Goal: Task Accomplishment & Management: Manage account settings

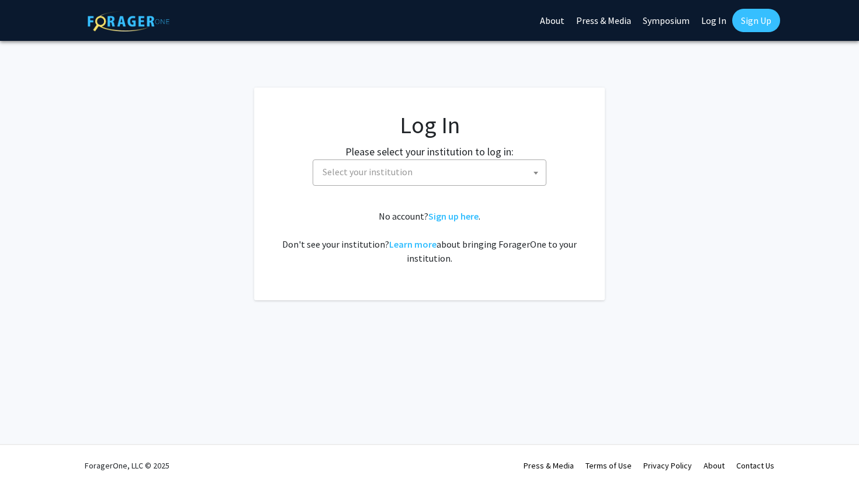
select select
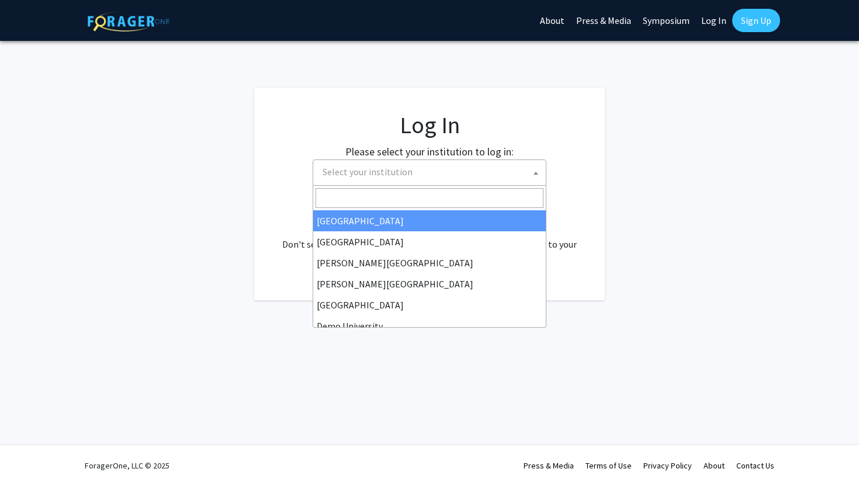
click at [422, 162] on span "Select your institution" at bounding box center [432, 172] width 228 height 24
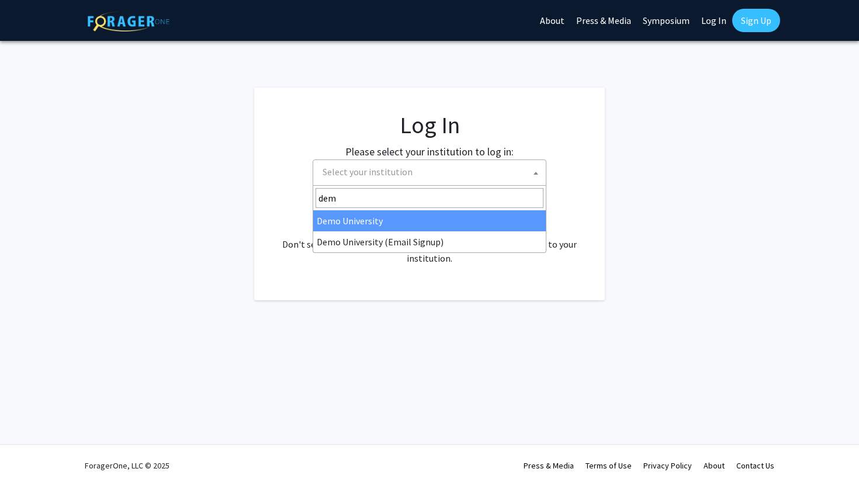
type input "demo"
select select "8"
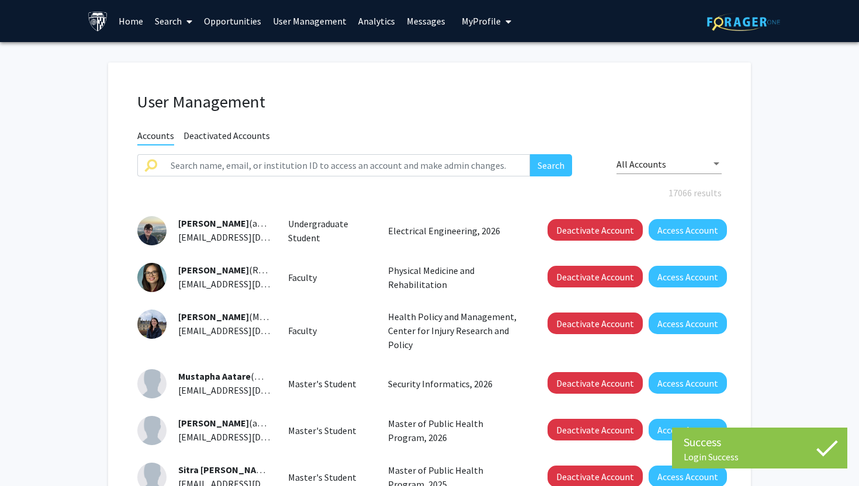
click at [180, 23] on link "Search" at bounding box center [173, 21] width 49 height 41
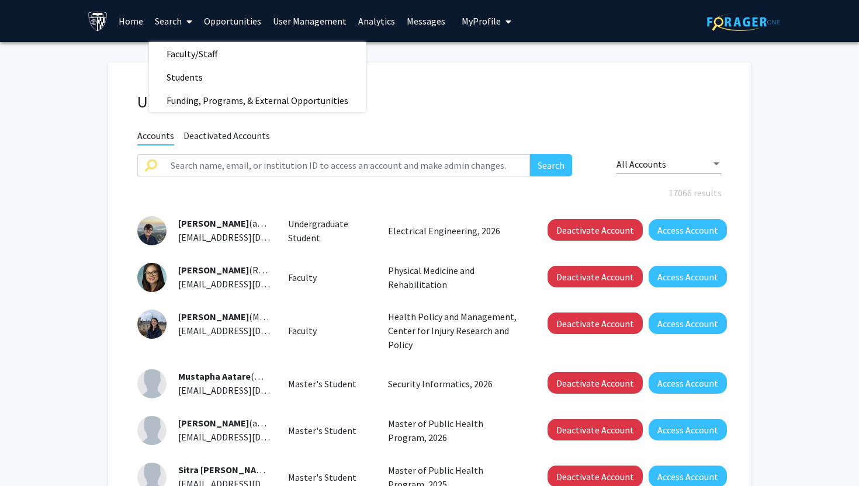
click at [140, 29] on link "Home" at bounding box center [131, 21] width 36 height 41
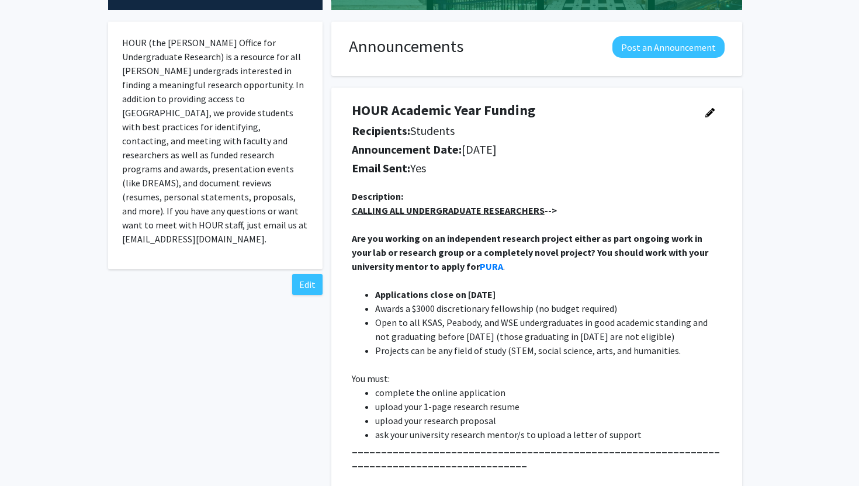
scroll to position [210, 0]
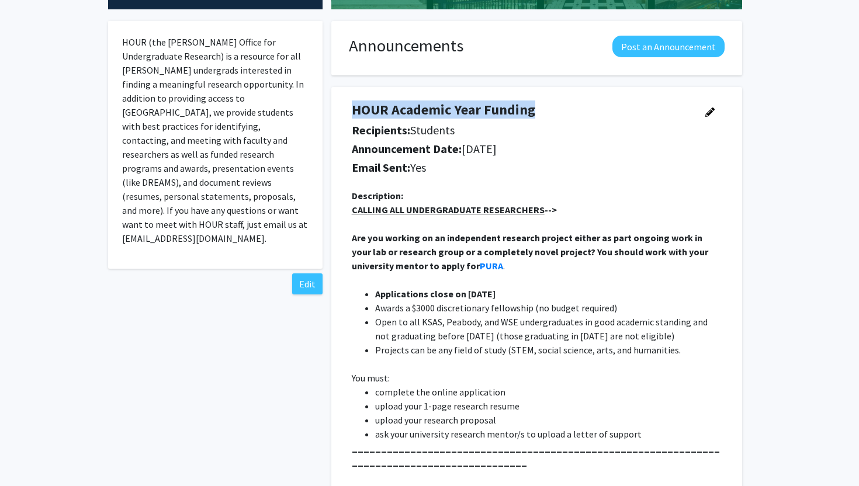
copy h4 "HOUR Academic Year Funding"
drag, startPoint x: 352, startPoint y: 109, endPoint x: 534, endPoint y: 108, distance: 182.8
click at [534, 108] on h4 "HOUR Academic Year Funding" at bounding box center [521, 110] width 338 height 17
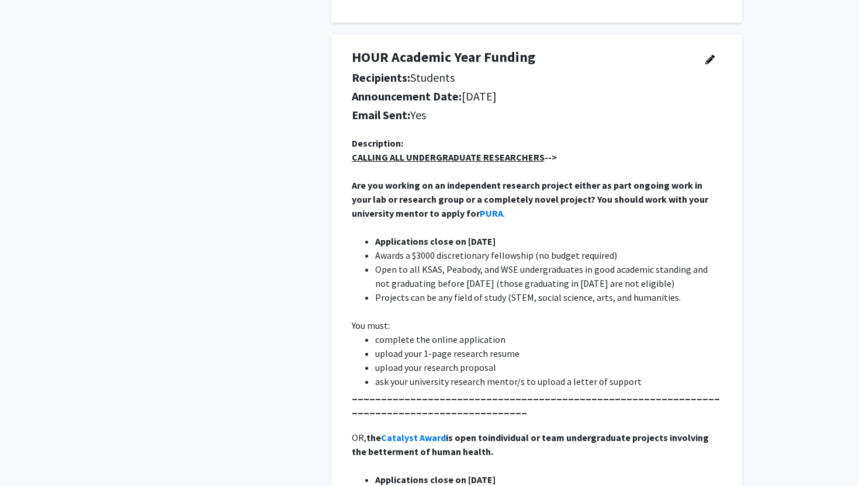
scroll to position [4422, 0]
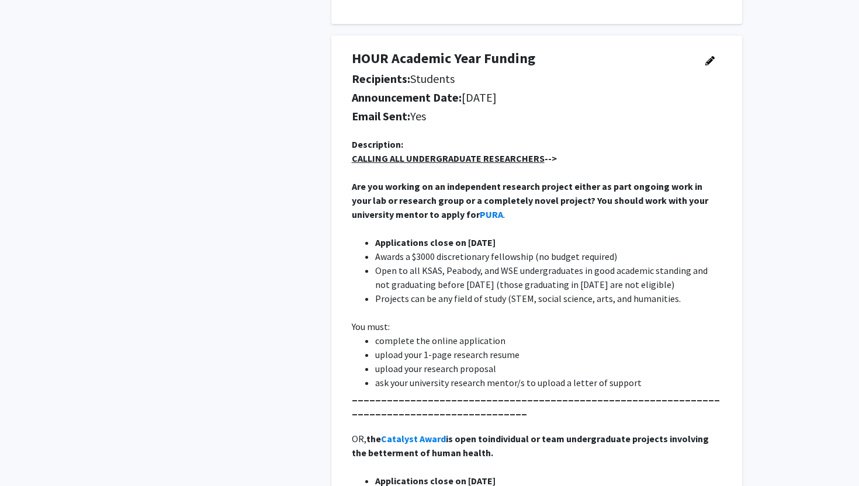
drag, startPoint x: 376, startPoint y: 244, endPoint x: 528, endPoint y: 244, distance: 151.9
click at [528, 244] on li "Applications close on 9/1/25" at bounding box center [548, 242] width 346 height 14
copy strong "Applications close on 9/1/25"
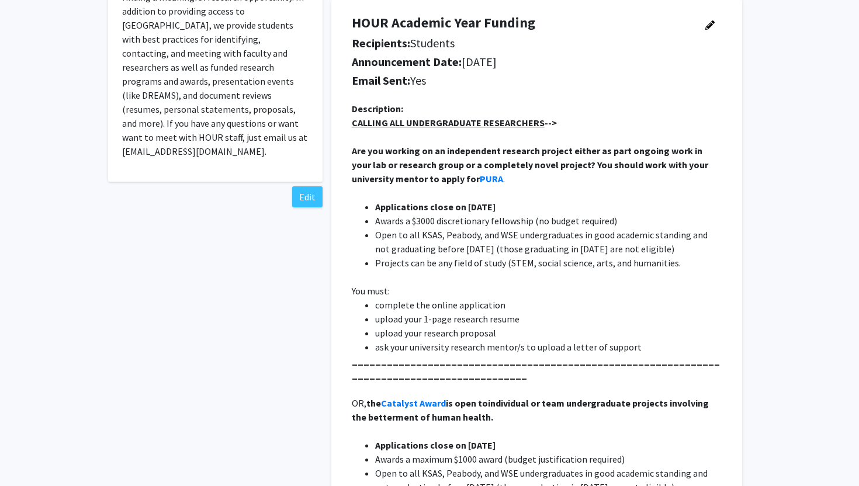
scroll to position [206, 0]
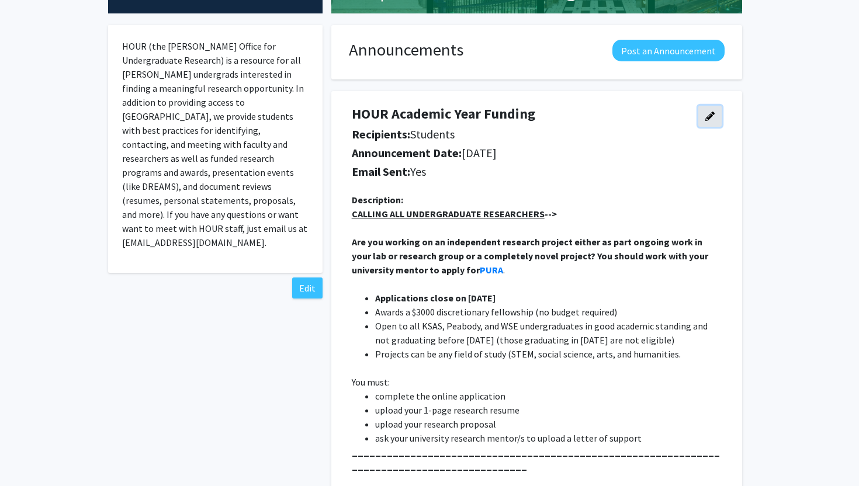
click at [709, 113] on icon "button" at bounding box center [709, 116] width 9 height 9
select select "applicant"
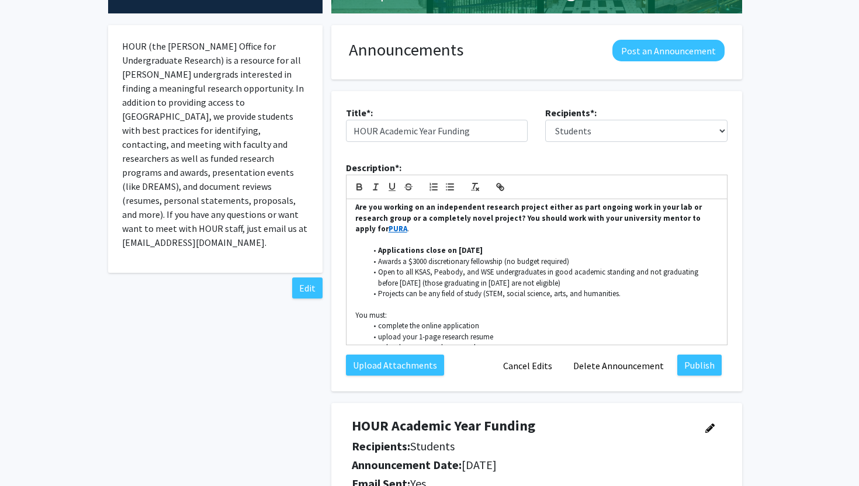
scroll to position [224, 0]
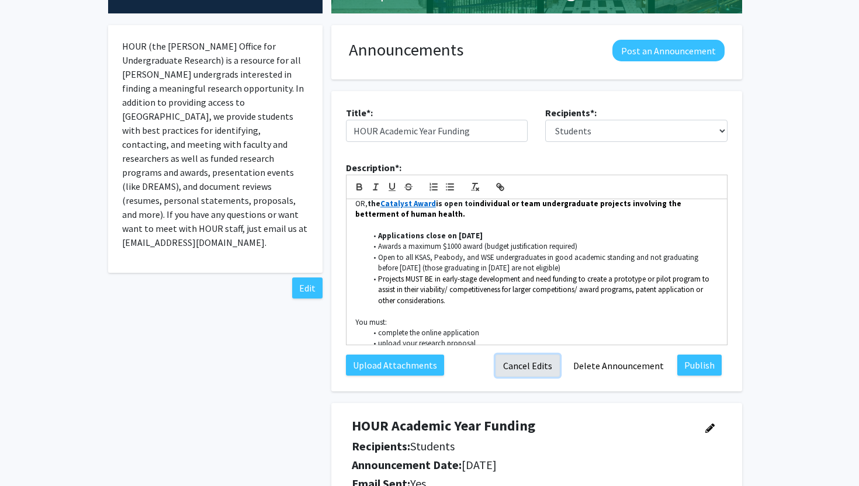
click at [543, 364] on button "Cancel Edits" at bounding box center [527, 366] width 64 height 22
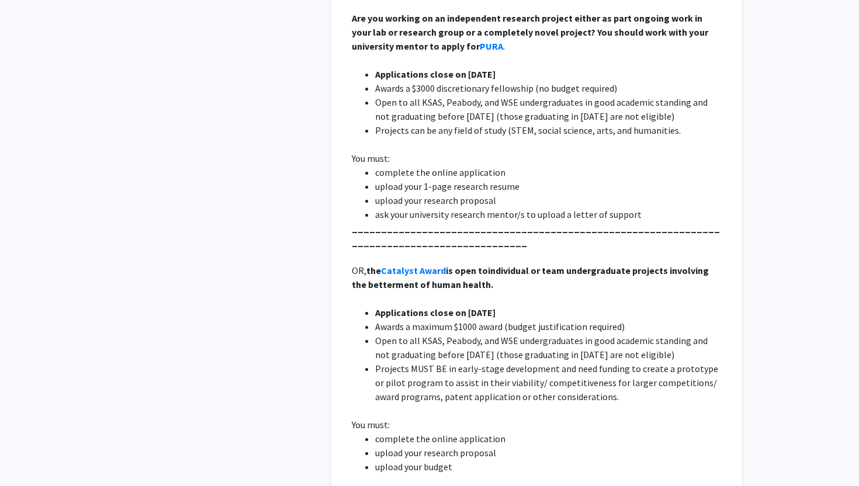
scroll to position [6028, 0]
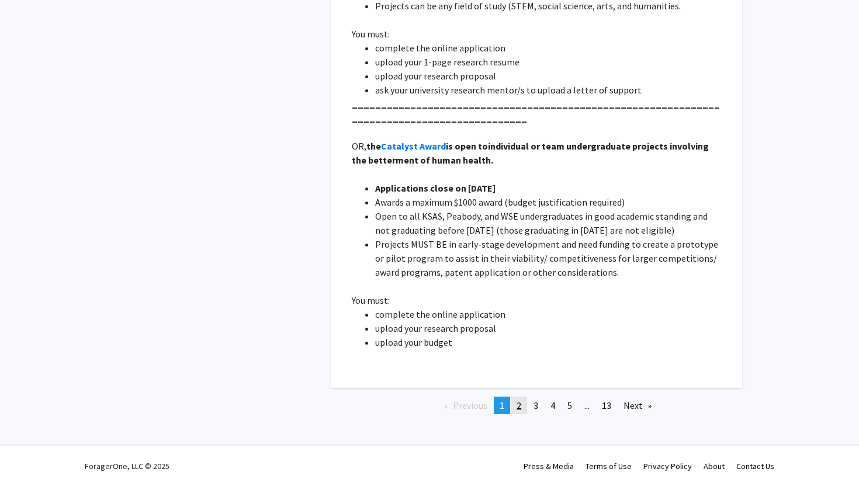
click at [521, 403] on link "page 2" at bounding box center [519, 406] width 16 height 18
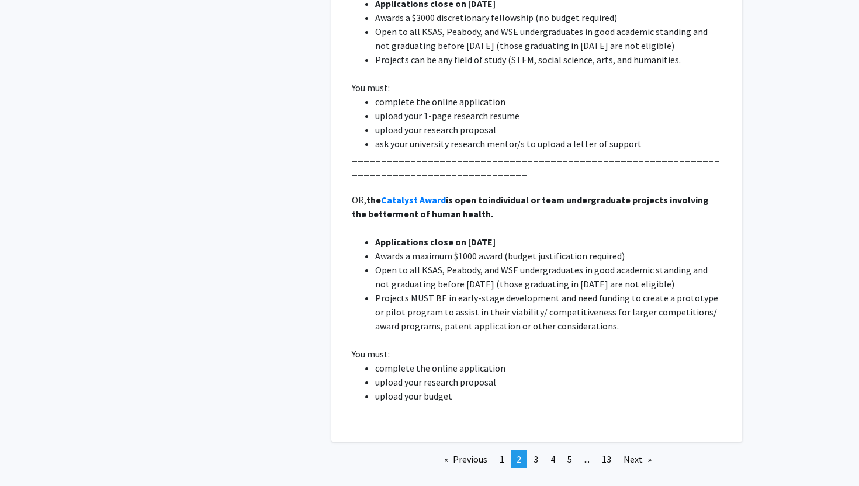
scroll to position [6462, 0]
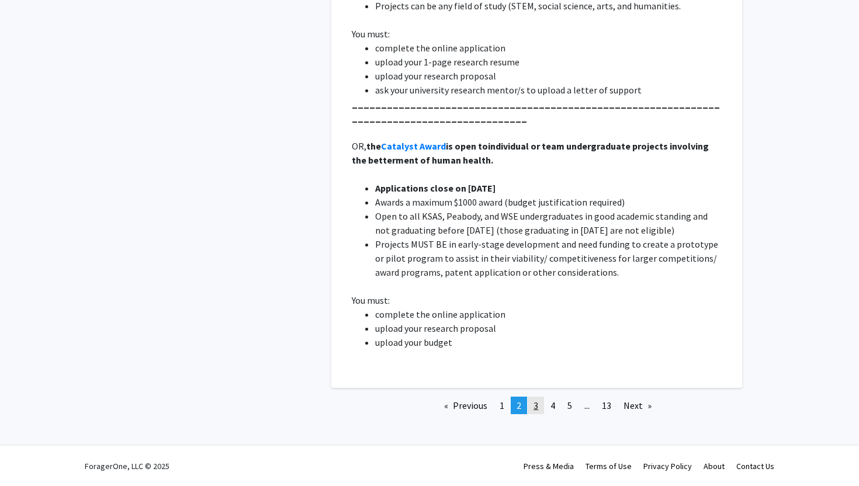
click at [533, 403] on span "3" at bounding box center [535, 406] width 5 height 12
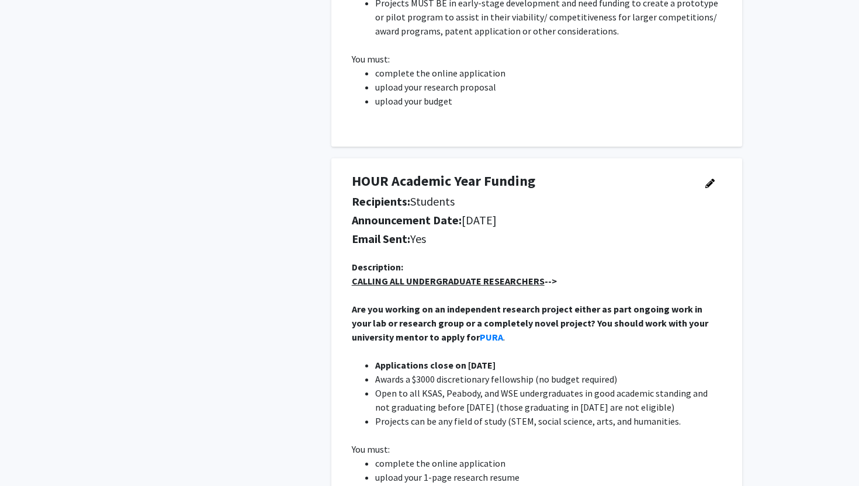
scroll to position [2693, 0]
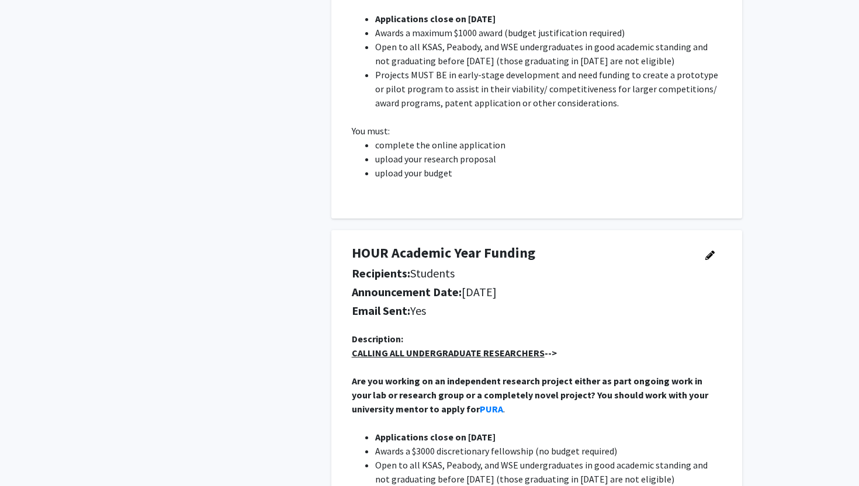
click at [533, 403] on p "Are you working on an independent research project either as part ongoing work …" at bounding box center [537, 395] width 370 height 42
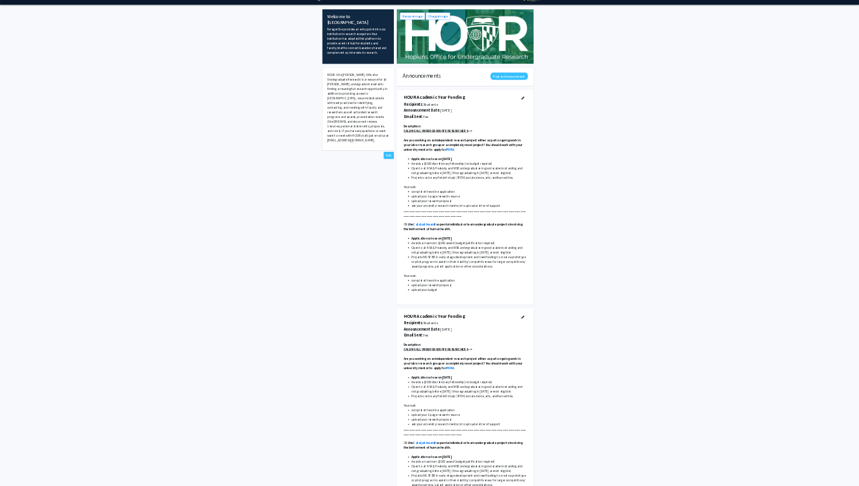
scroll to position [0, 0]
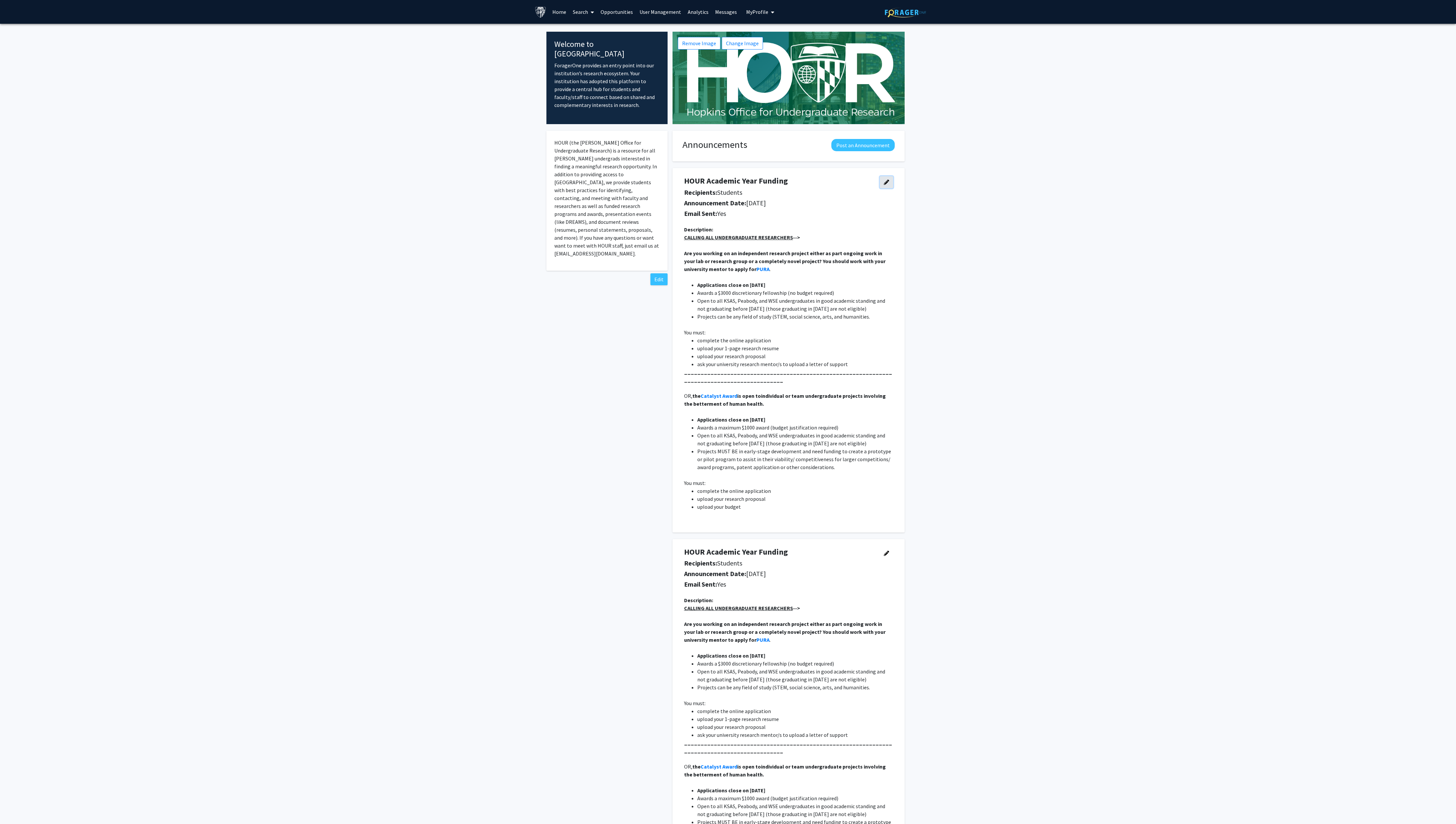
click at [485, 177] on button "button" at bounding box center [886, 182] width 13 height 12
select select "applicant"
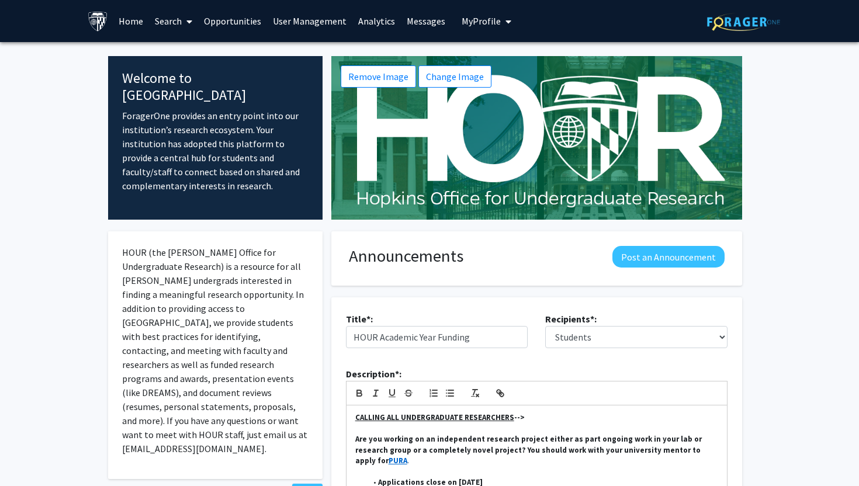
click at [325, 15] on link "User Management" at bounding box center [309, 21] width 85 height 41
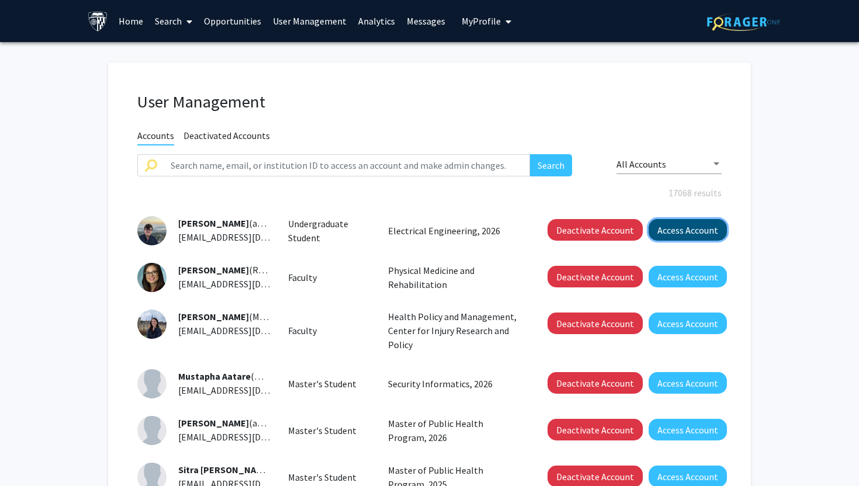
click at [686, 225] on button "Access Account" at bounding box center [687, 230] width 78 height 22
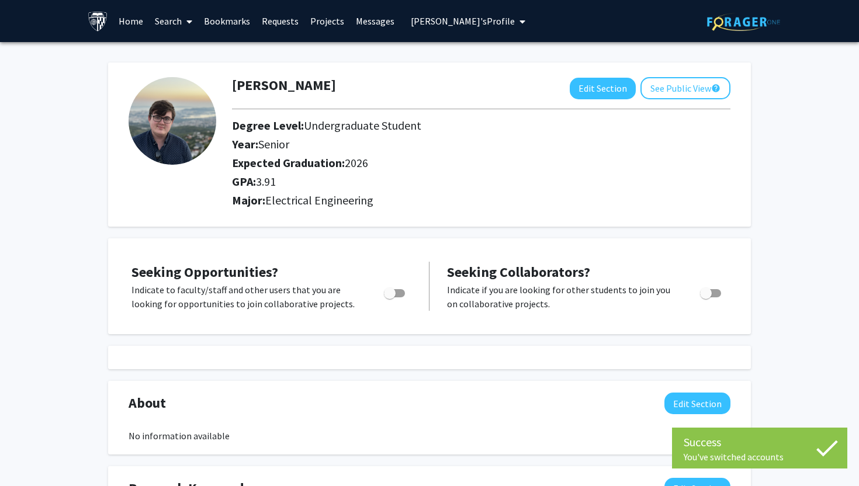
click at [453, 22] on span "Alexander Aakerso's Profile" at bounding box center [463, 21] width 104 height 12
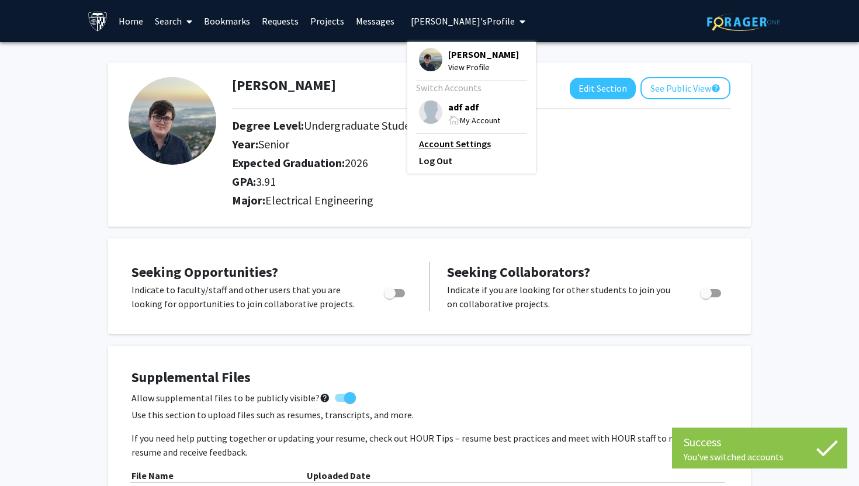
click at [446, 151] on link "Account Settings" at bounding box center [471, 144] width 105 height 14
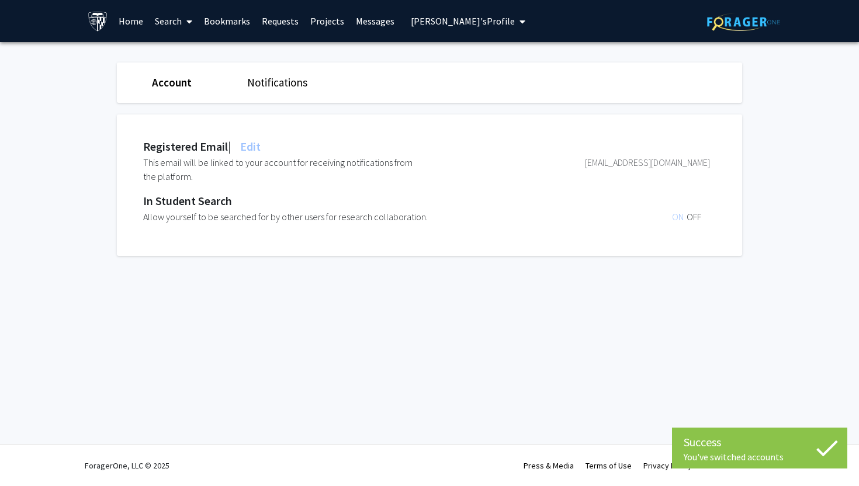
click at [293, 83] on link "Notifications" at bounding box center [277, 82] width 60 height 14
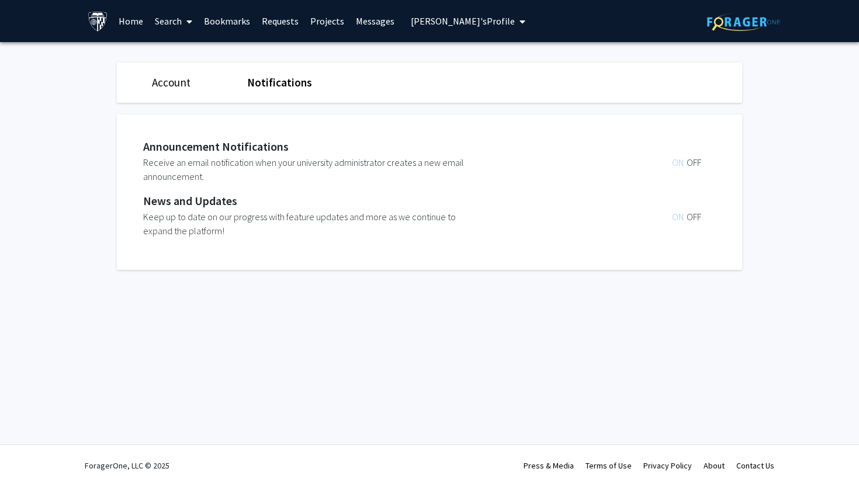
click at [261, 147] on div "Announcement Notifications" at bounding box center [426, 147] width 567 height 18
copy div "Announcement Notifications"
click at [696, 164] on span "OFF" at bounding box center [693, 163] width 15 height 12
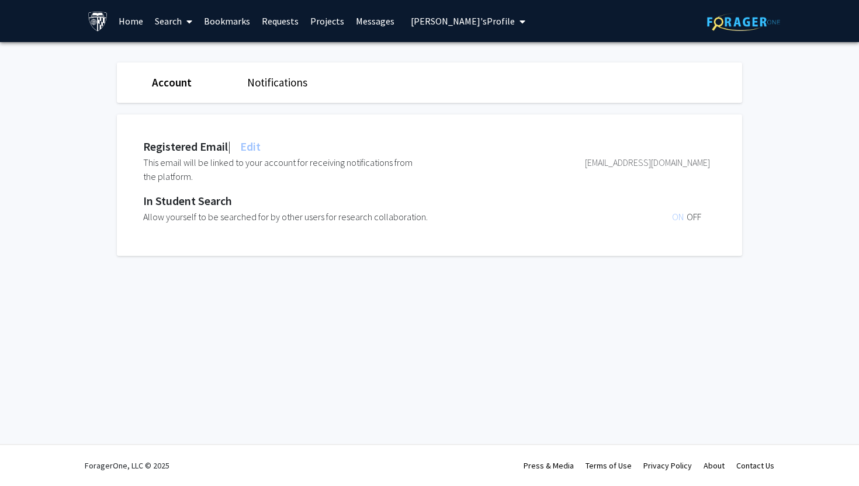
click at [270, 80] on link "Notifications" at bounding box center [277, 82] width 60 height 14
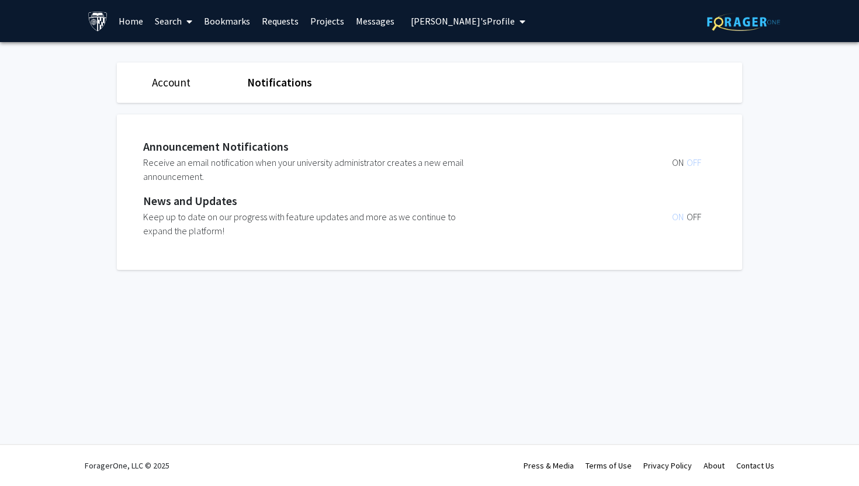
click at [673, 164] on span "ON" at bounding box center [679, 163] width 15 height 12
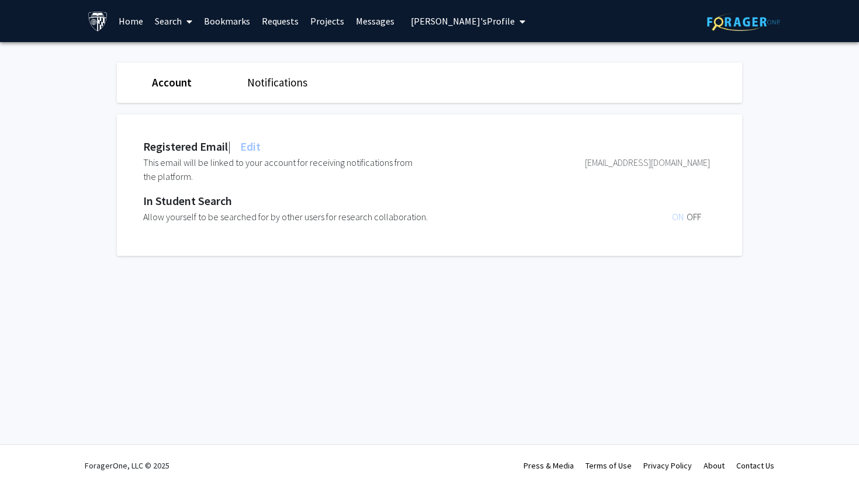
click at [446, 19] on span "Alexander Aakerso's Profile" at bounding box center [463, 21] width 104 height 12
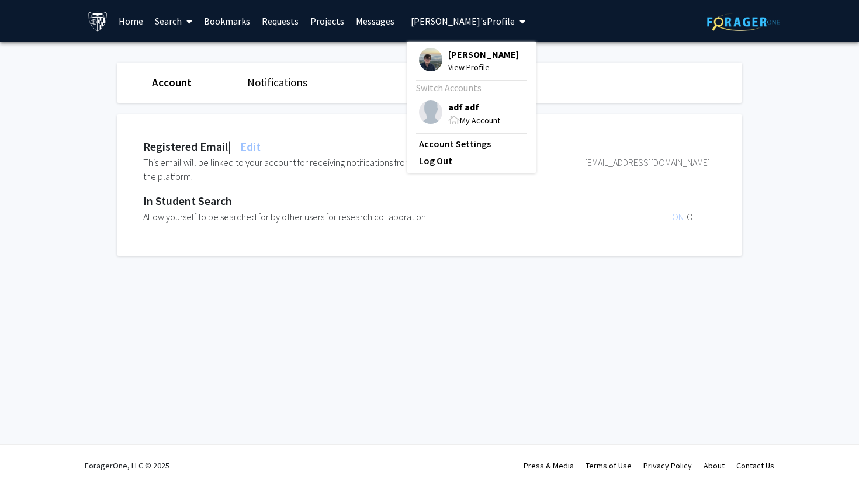
click at [345, 165] on div "This email will be linked to your account for receiving notifications from the …" at bounding box center [284, 169] width 283 height 28
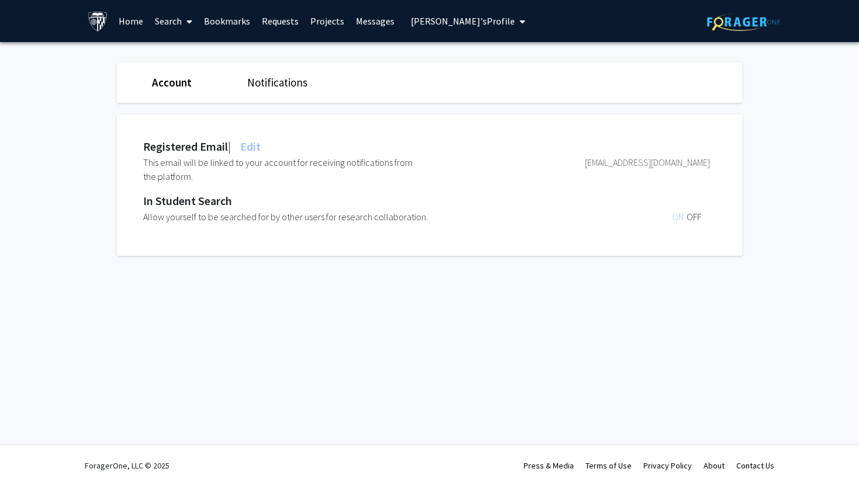
click at [487, 22] on span "[PERSON_NAME]'s Profile" at bounding box center [463, 21] width 104 height 12
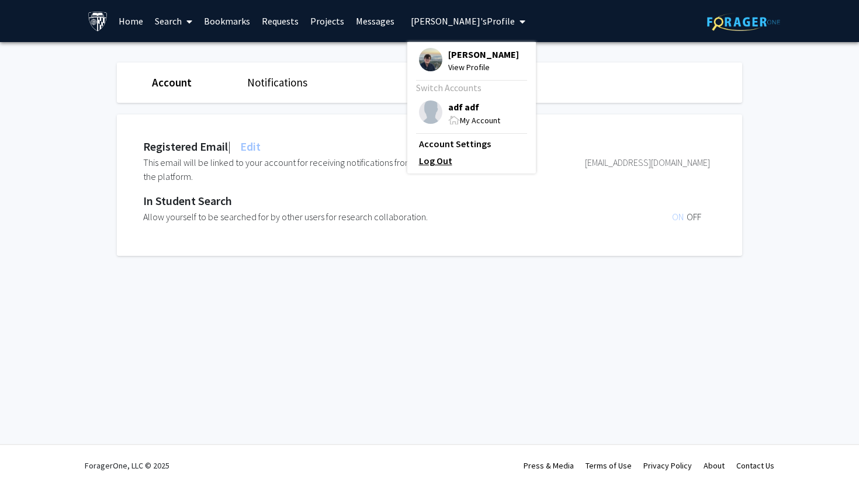
click at [425, 168] on link "Log Out" at bounding box center [471, 161] width 105 height 14
